Goal: Task Accomplishment & Management: Manage account settings

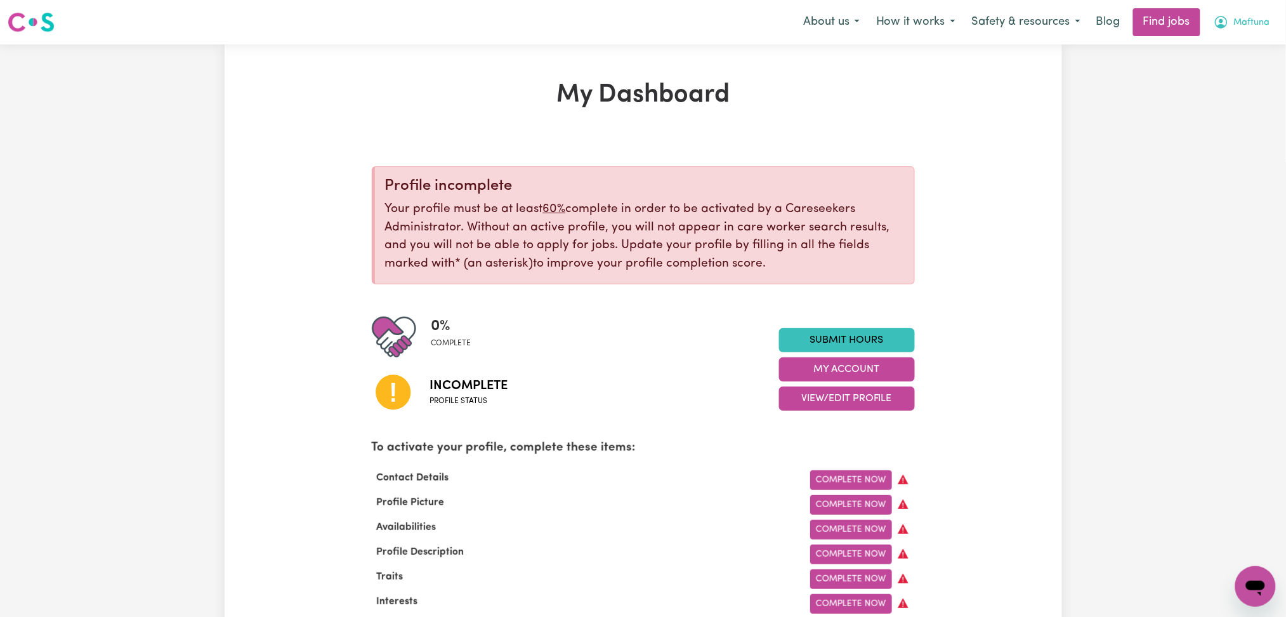
click at [1223, 32] on button "Maftuna" at bounding box center [1242, 22] width 73 height 27
click at [1210, 94] on link "Logout" at bounding box center [1228, 97] width 100 height 24
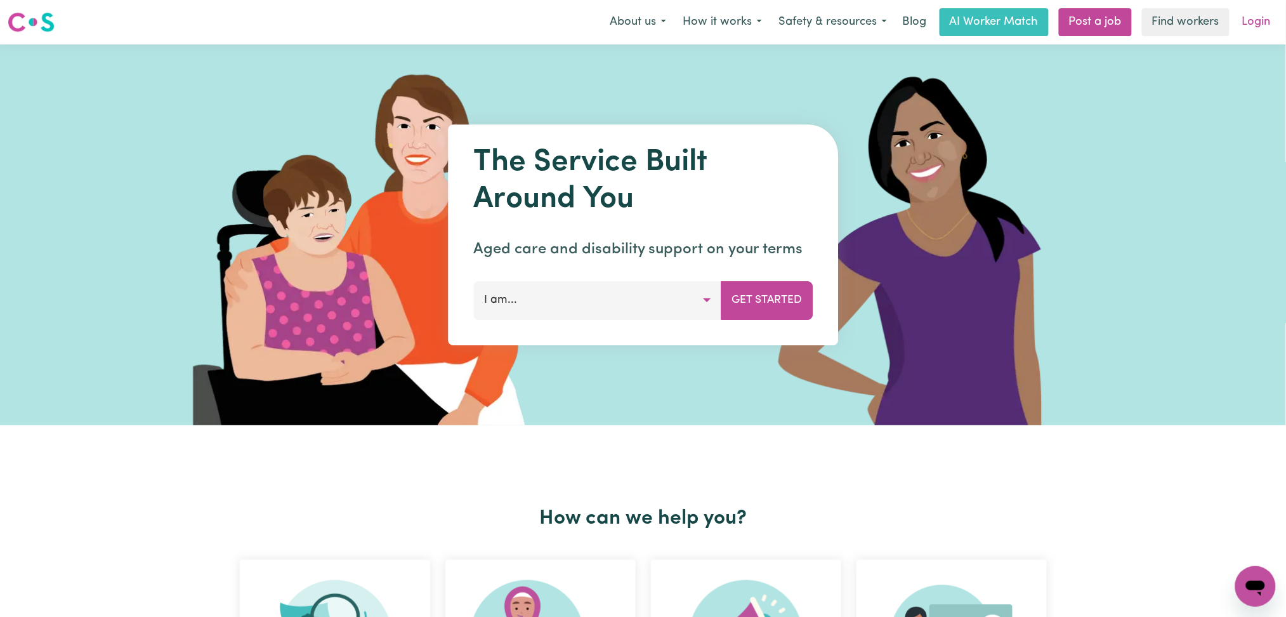
click at [1246, 26] on link "Login" at bounding box center [1257, 22] width 44 height 28
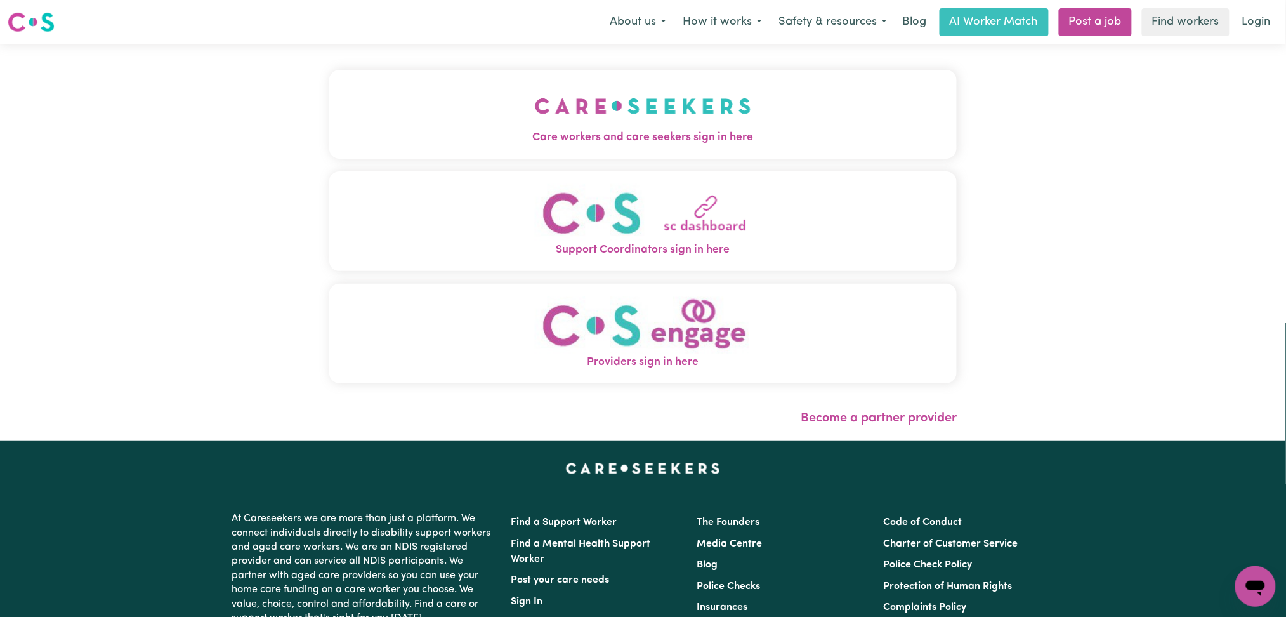
click at [329, 84] on button "Care workers and care seekers sign in here" at bounding box center [643, 114] width 628 height 89
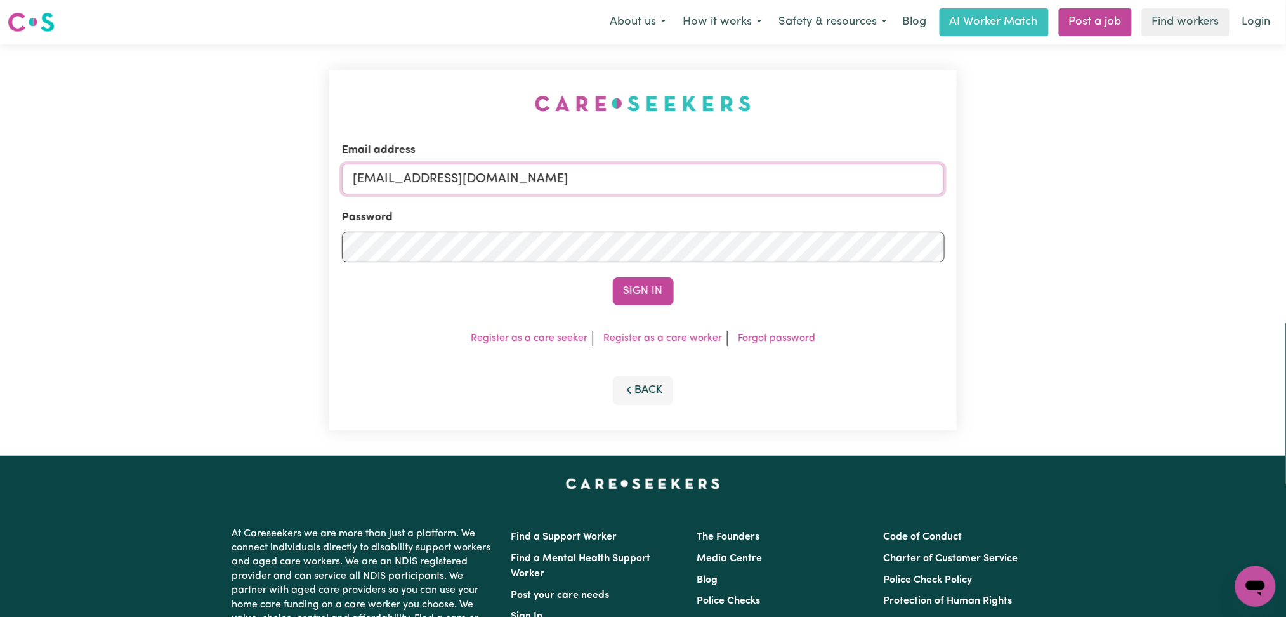
drag, startPoint x: 457, startPoint y: 164, endPoint x: 454, endPoint y: 184, distance: 20.0
click at [457, 173] on input "[EMAIL_ADDRESS][DOMAIN_NAME]" at bounding box center [643, 179] width 603 height 30
drag, startPoint x: 417, startPoint y: 174, endPoint x: 739, endPoint y: 174, distance: 322.3
click at [739, 174] on input "Superuser~[EMAIL_ADDRESS][DOMAIN_NAME]" at bounding box center [643, 179] width 603 height 30
type input "Superuser~[EMAIL_ADDRESS][DOMAIN_NAME]"
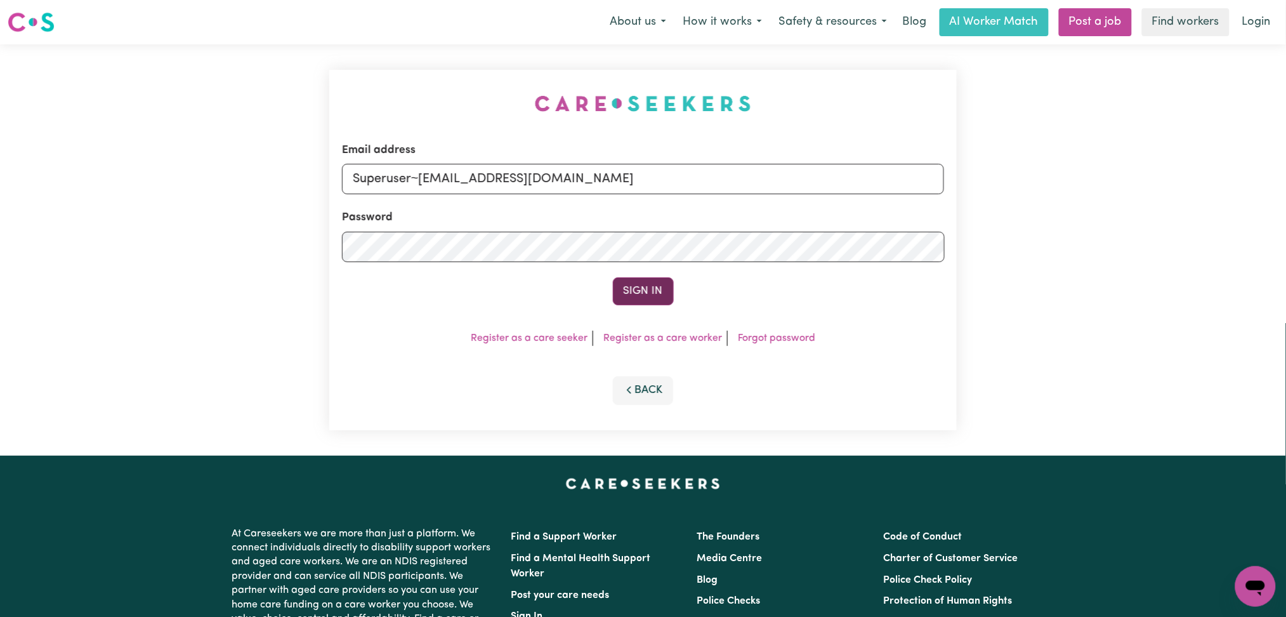
click at [657, 294] on button "Sign In" at bounding box center [643, 291] width 61 height 28
